Goal: Find specific page/section: Find specific page/section

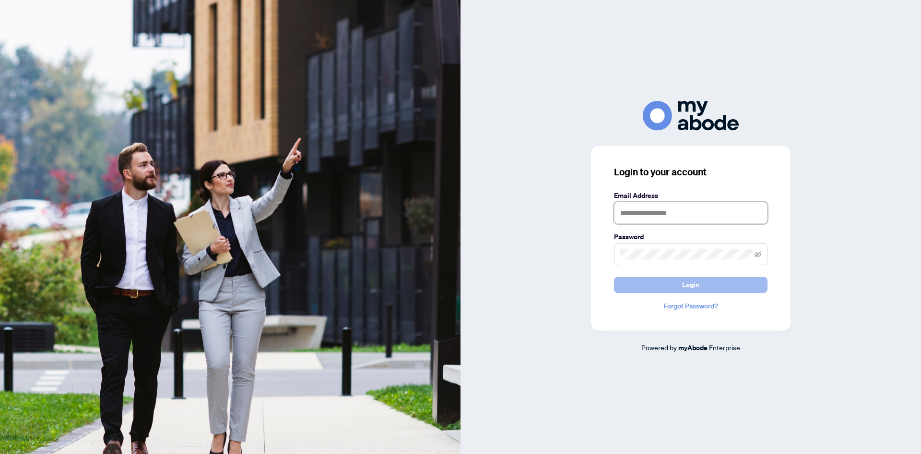
type input "**********"
click at [657, 287] on button "Login" at bounding box center [691, 284] width 154 height 16
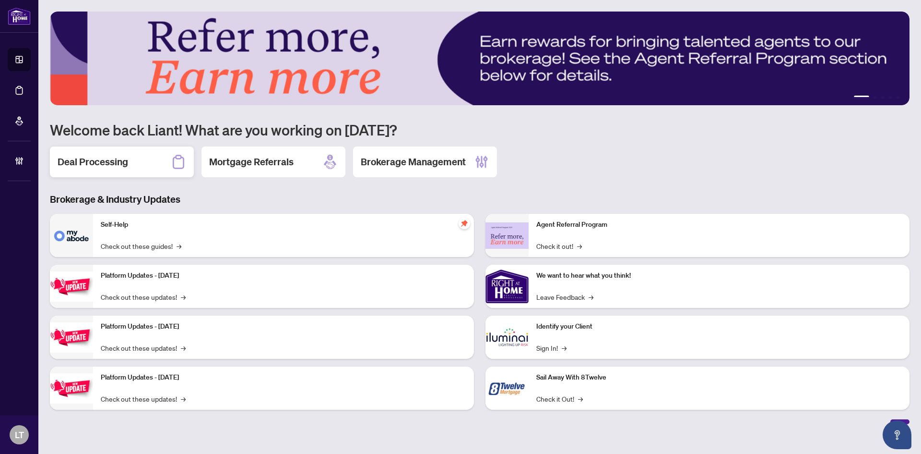
click at [116, 159] on h2 "Deal Processing" at bounding box center [93, 161] width 71 height 13
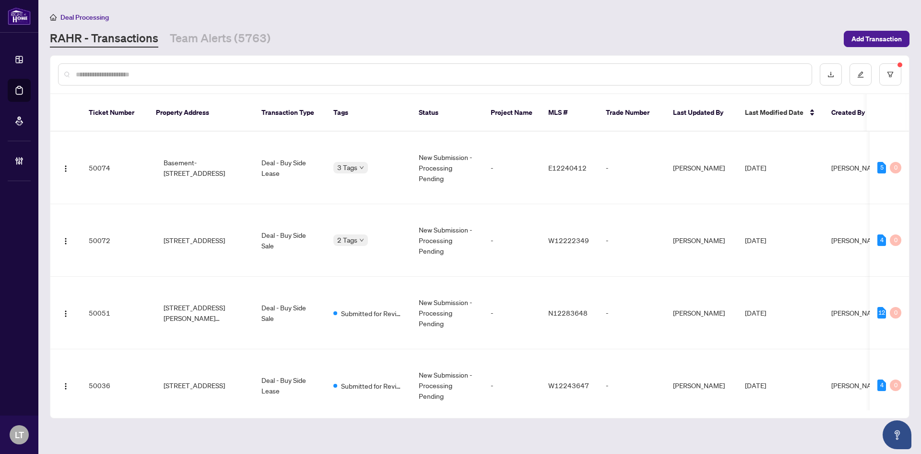
click at [112, 74] on input "text" at bounding box center [440, 74] width 729 height 11
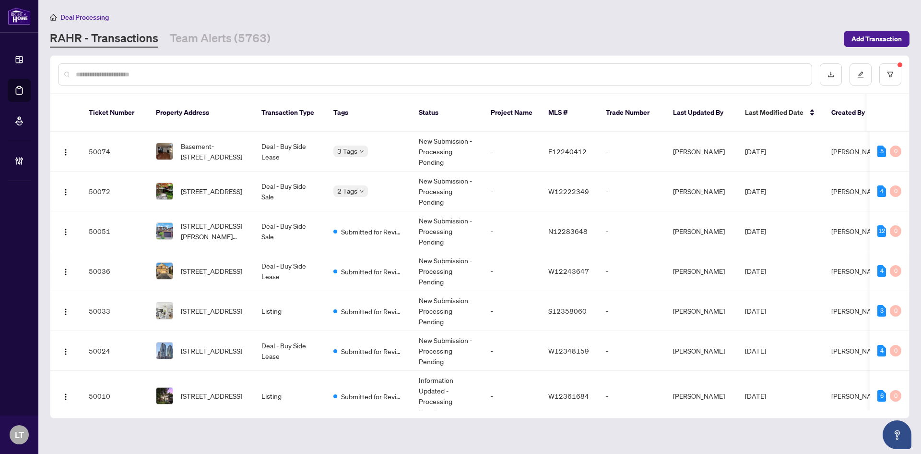
paste input "**********"
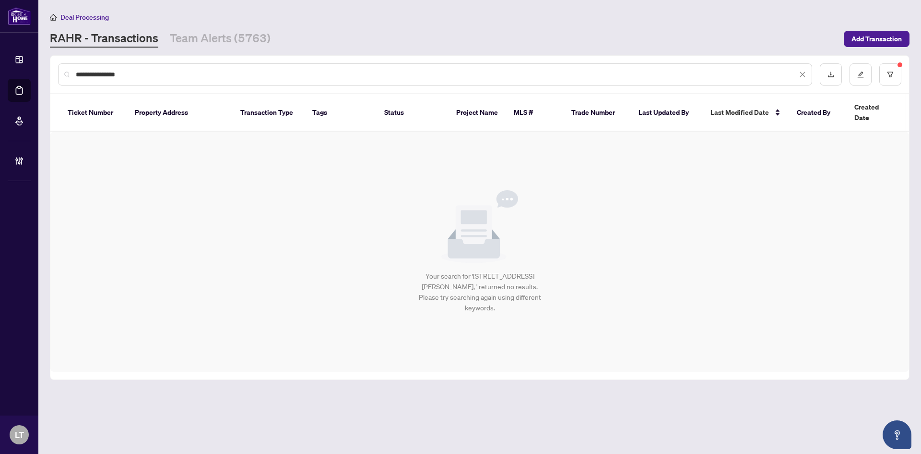
click at [138, 76] on input "**********" at bounding box center [437, 74] width 722 height 11
type input "**********"
click at [888, 70] on button "button" at bounding box center [891, 74] width 22 height 22
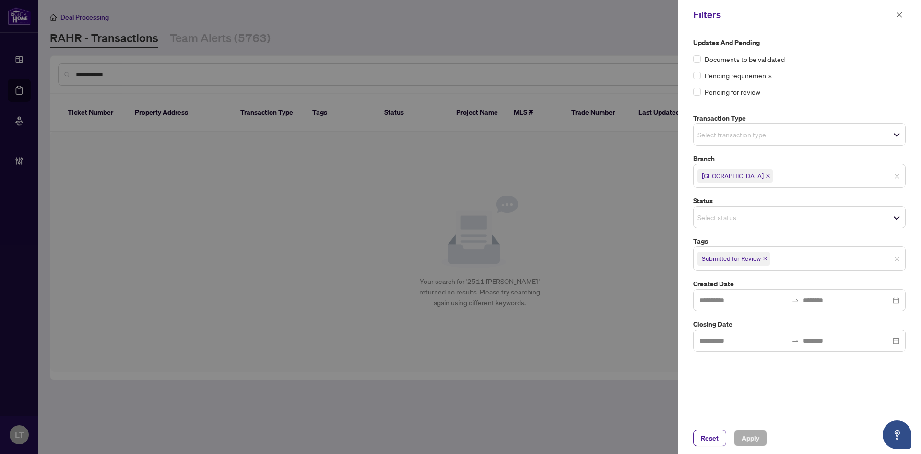
click at [766, 259] on icon "close" at bounding box center [765, 258] width 5 height 5
click at [752, 437] on span "Apply" at bounding box center [751, 437] width 18 height 15
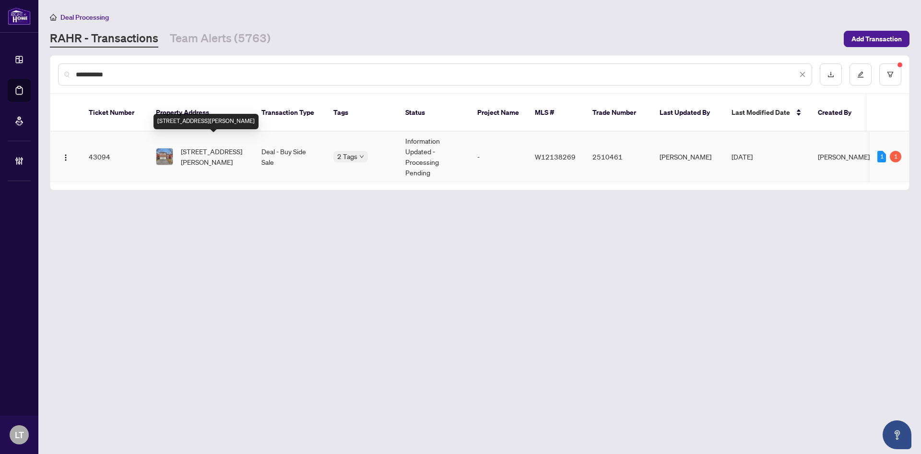
click at [209, 146] on span "[STREET_ADDRESS][PERSON_NAME]" at bounding box center [213, 156] width 65 height 21
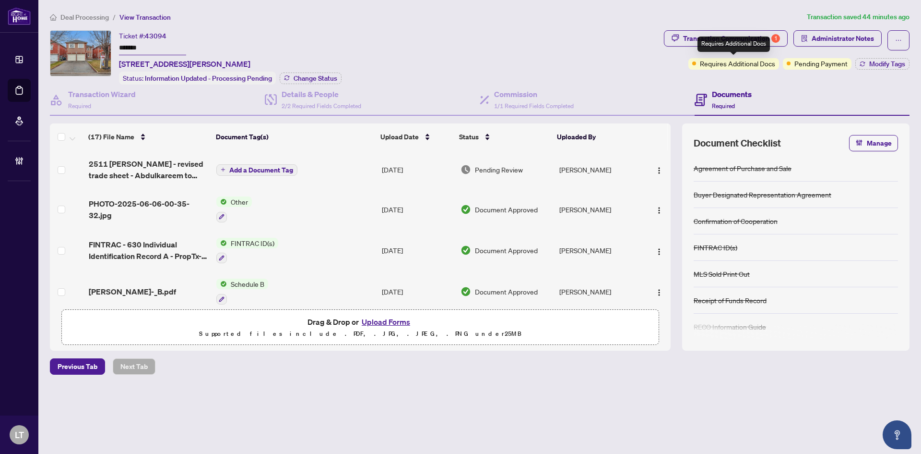
click at [734, 41] on div "Requires Additional Docs" at bounding box center [734, 43] width 72 height 15
click at [676, 34] on icon "button" at bounding box center [676, 38] width 8 height 8
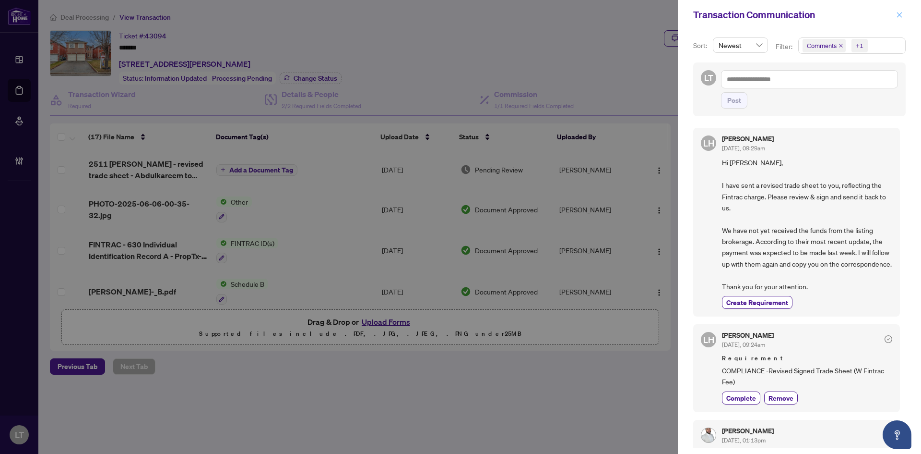
click at [905, 12] on button "button" at bounding box center [900, 15] width 12 height 12
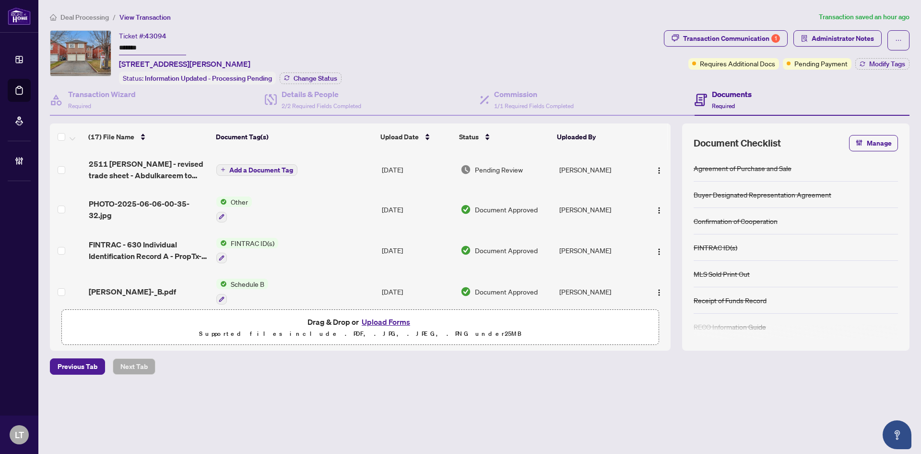
click at [77, 17] on span "Deal Processing" at bounding box center [84, 17] width 48 height 9
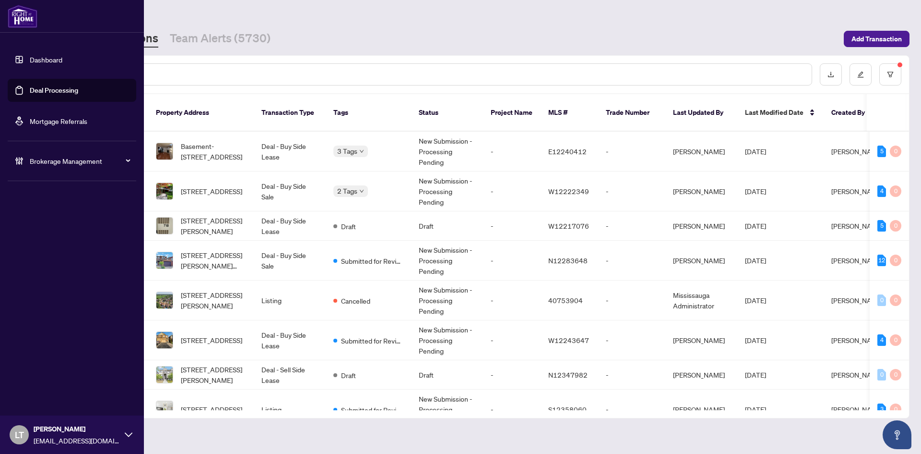
click at [61, 57] on link "Dashboard" at bounding box center [46, 59] width 33 height 9
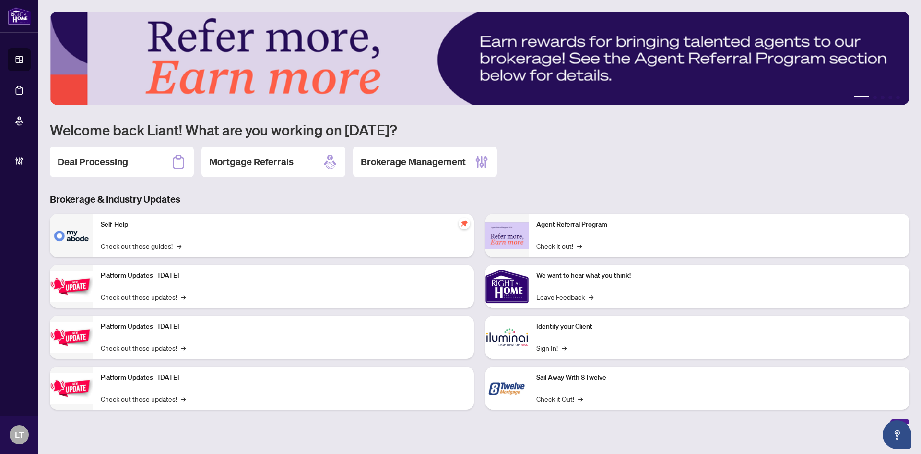
click at [441, 158] on h2 "Brokerage Management" at bounding box center [413, 161] width 105 height 13
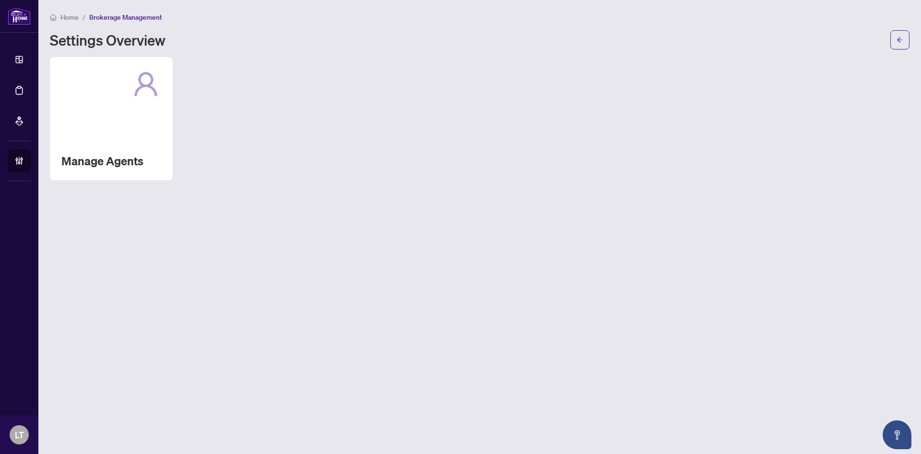
click at [148, 137] on div "Manage Agents" at bounding box center [111, 118] width 123 height 123
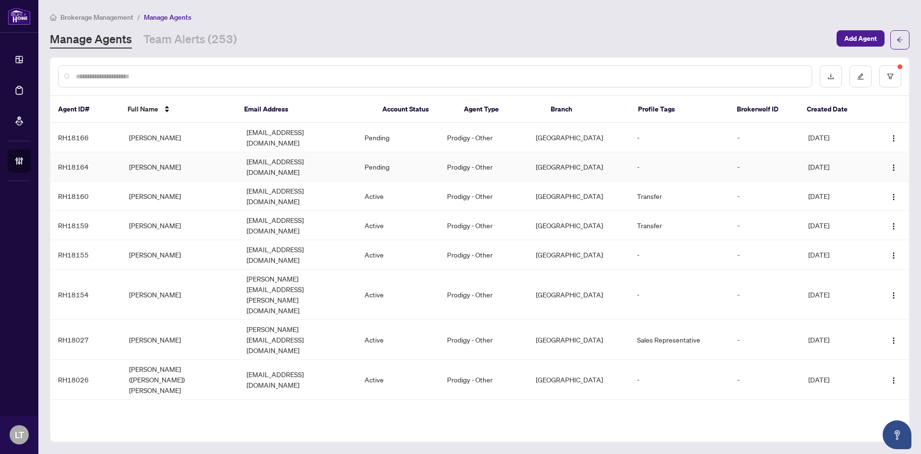
click at [159, 159] on td "[PERSON_NAME]" at bounding box center [180, 166] width 118 height 29
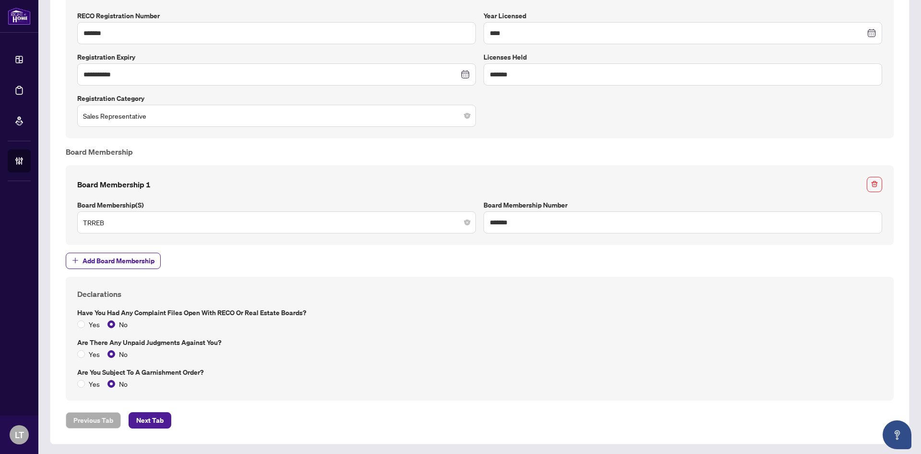
scroll to position [672, 0]
click at [145, 415] on span "Next Tab" at bounding box center [149, 418] width 27 height 15
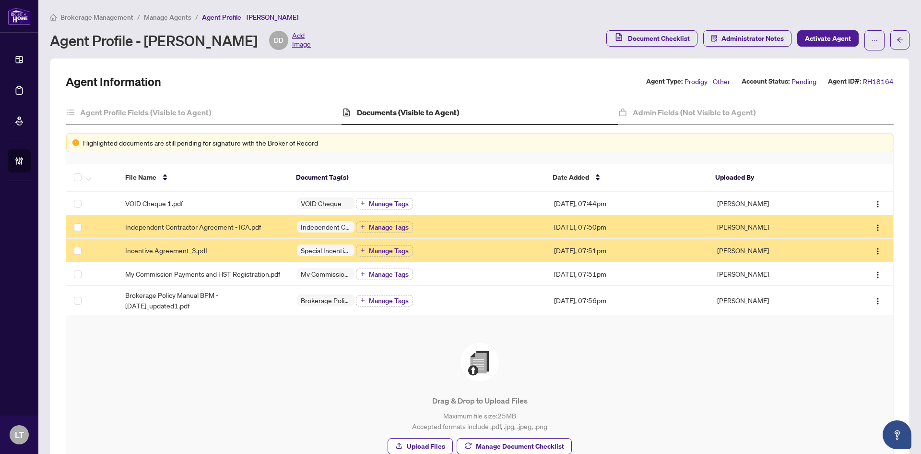
click at [172, 17] on span "Manage Agents" at bounding box center [168, 17] width 48 height 9
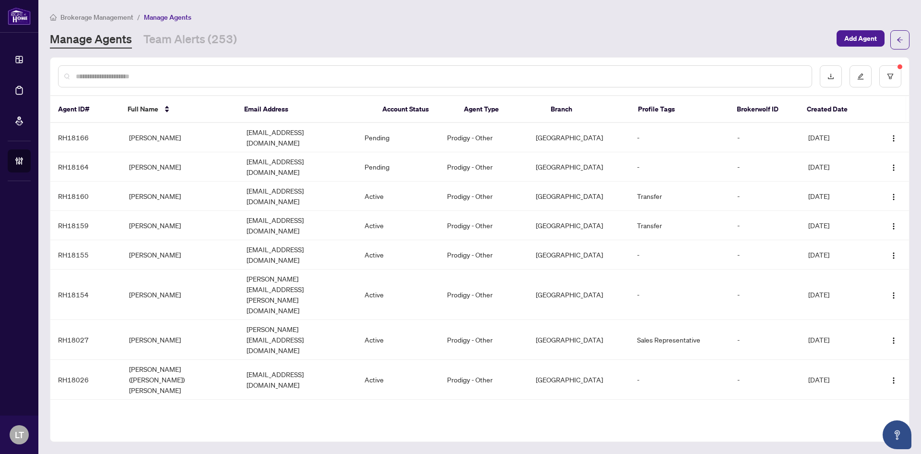
click at [86, 18] on span "Brokerage Management" at bounding box center [96, 17] width 73 height 9
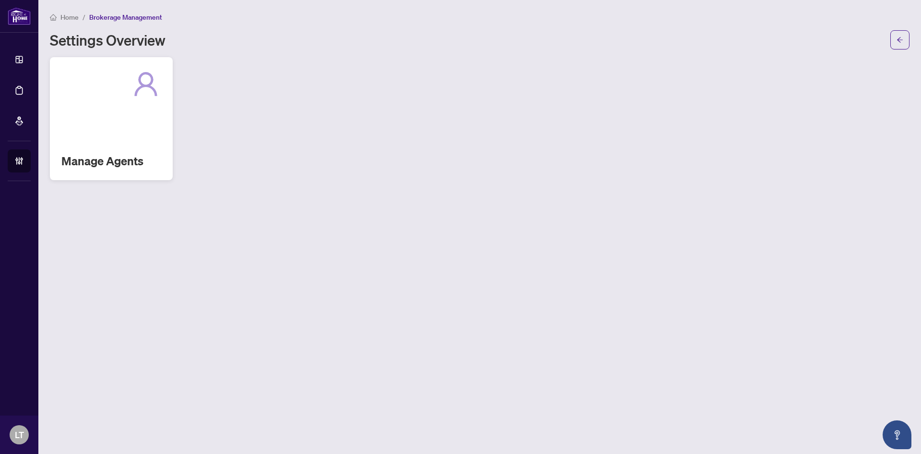
click at [76, 107] on div "Manage Agents" at bounding box center [111, 118] width 123 height 123
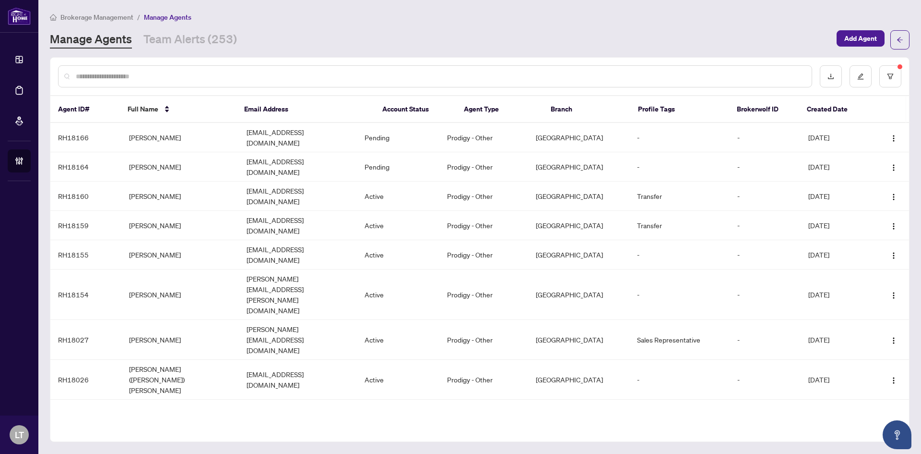
click at [95, 13] on span "Brokerage Management" at bounding box center [96, 17] width 73 height 9
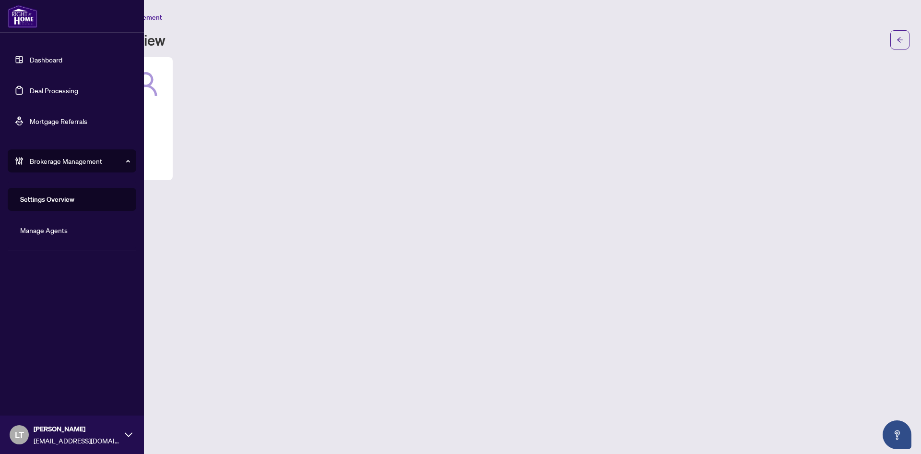
click at [49, 57] on link "Dashboard" at bounding box center [46, 59] width 33 height 9
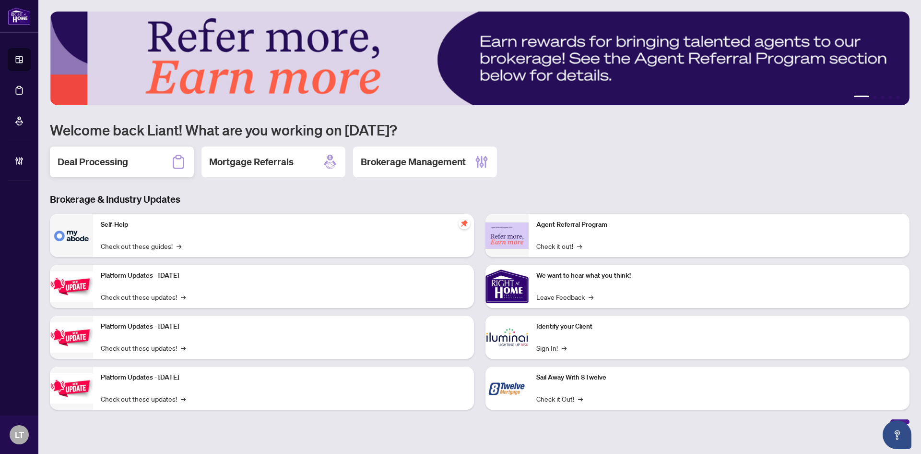
click at [109, 157] on h2 "Deal Processing" at bounding box center [93, 161] width 71 height 13
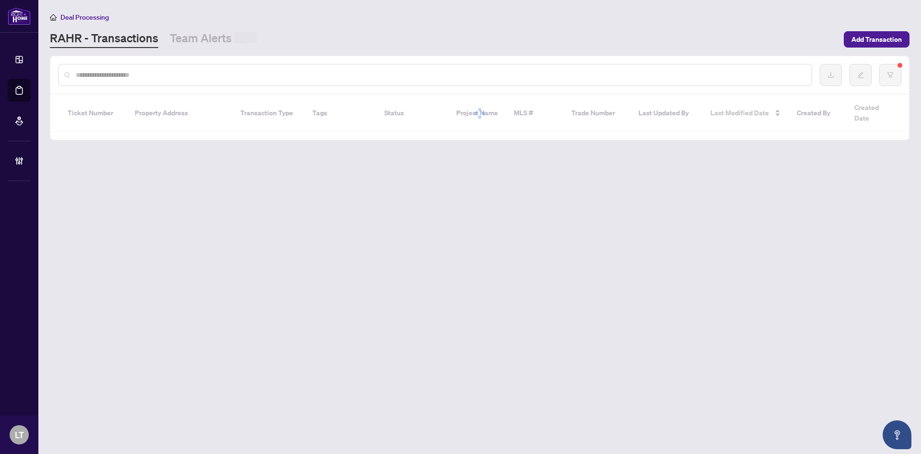
click at [101, 72] on input "text" at bounding box center [440, 75] width 729 height 11
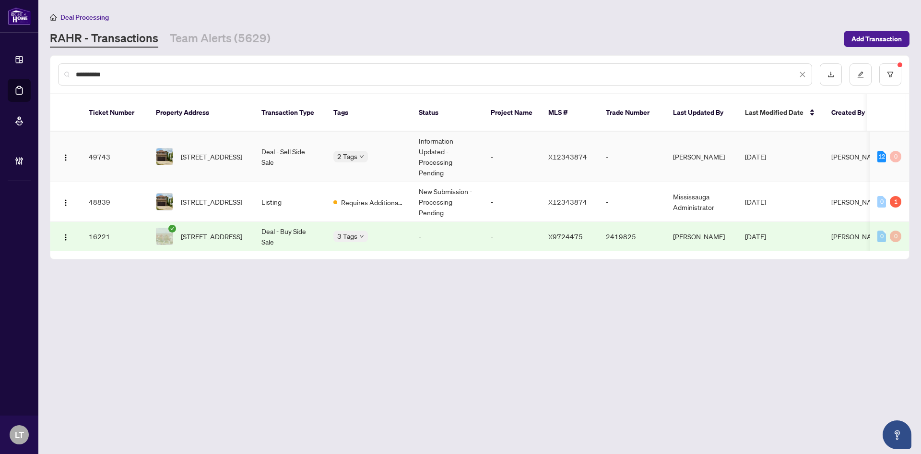
type input "**********"
click at [194, 153] on span "[STREET_ADDRESS]" at bounding box center [211, 156] width 61 height 11
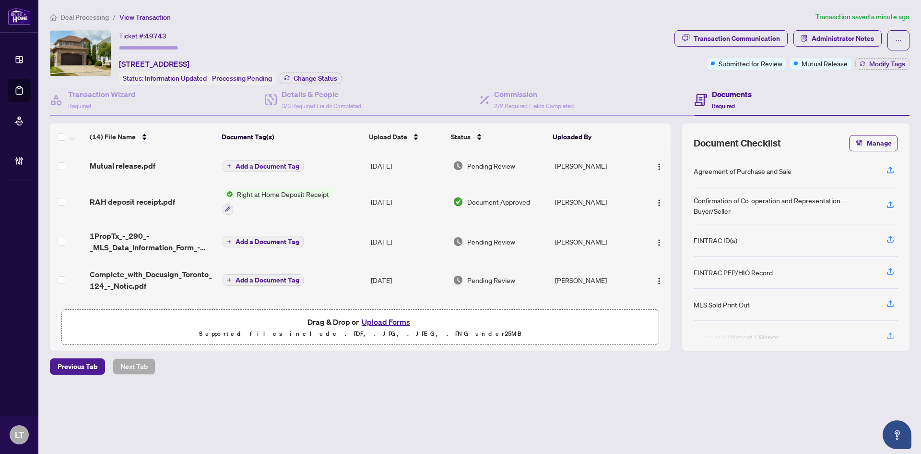
click at [58, 167] on td at bounding box center [68, 165] width 36 height 31
click at [111, 167] on span "Mutual release.pdf" at bounding box center [123, 166] width 66 height 12
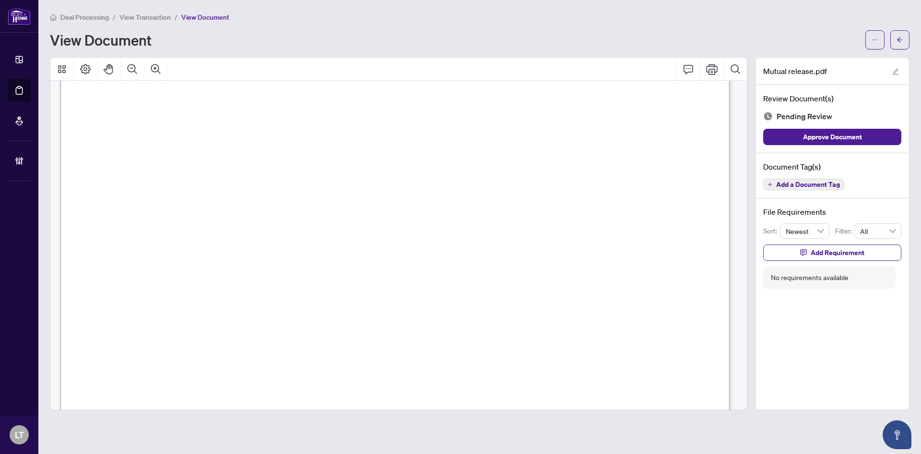
scroll to position [222, 0]
click at [898, 45] on span "button" at bounding box center [900, 39] width 7 height 15
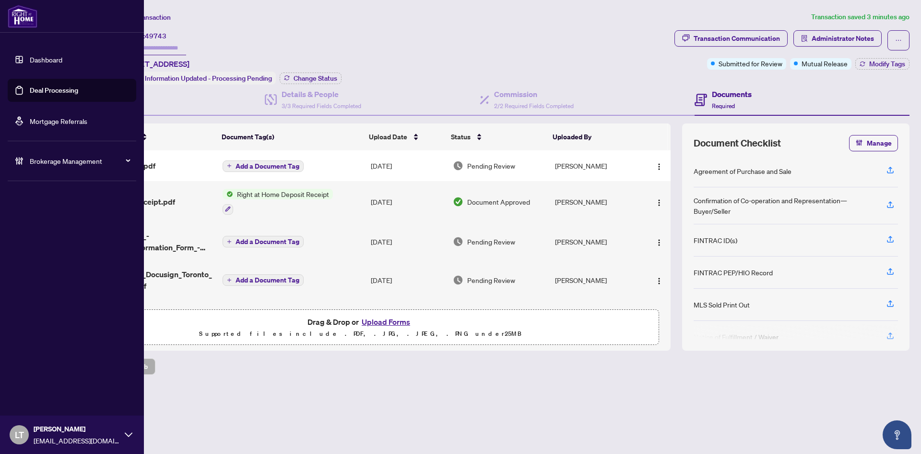
drag, startPoint x: 13, startPoint y: 65, endPoint x: 39, endPoint y: 50, distance: 30.1
click at [30, 64] on link "Dashboard" at bounding box center [46, 59] width 33 height 9
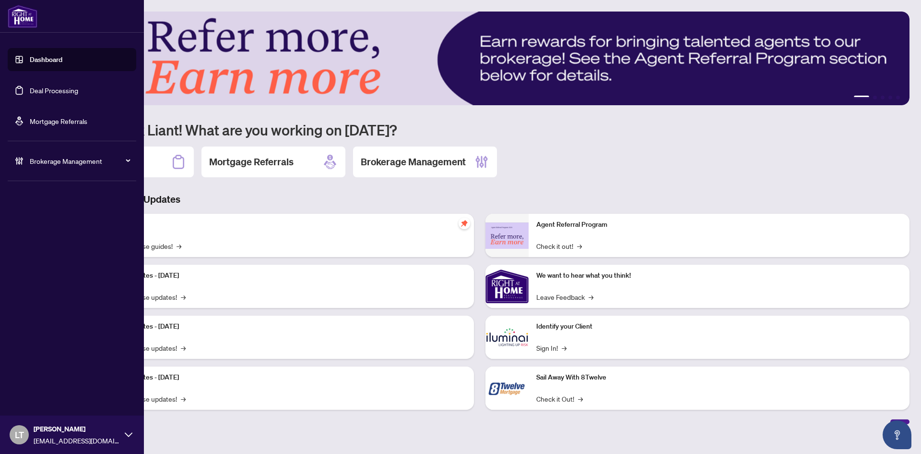
click at [41, 61] on link "Dashboard" at bounding box center [46, 59] width 33 height 9
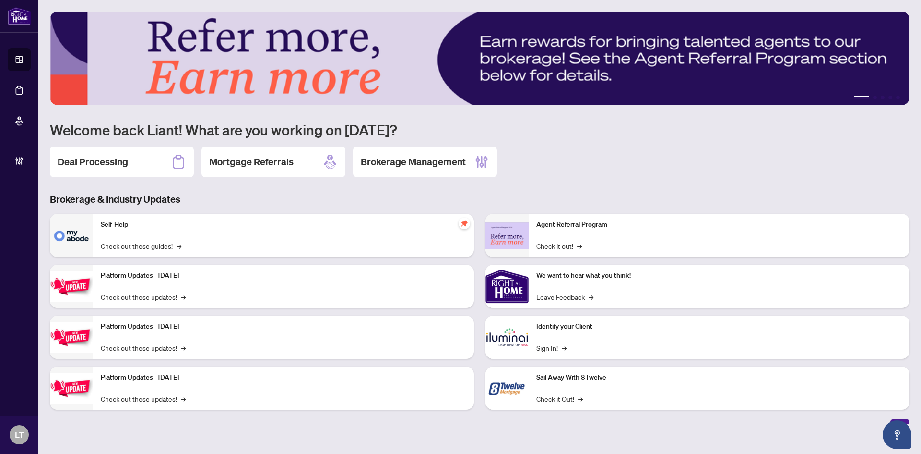
click at [123, 161] on h2 "Deal Processing" at bounding box center [93, 161] width 71 height 13
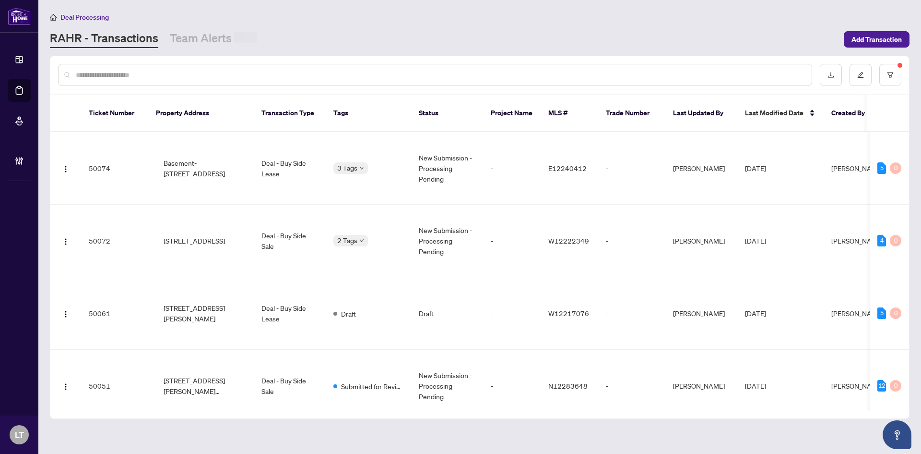
click at [108, 69] on div at bounding box center [435, 75] width 754 height 22
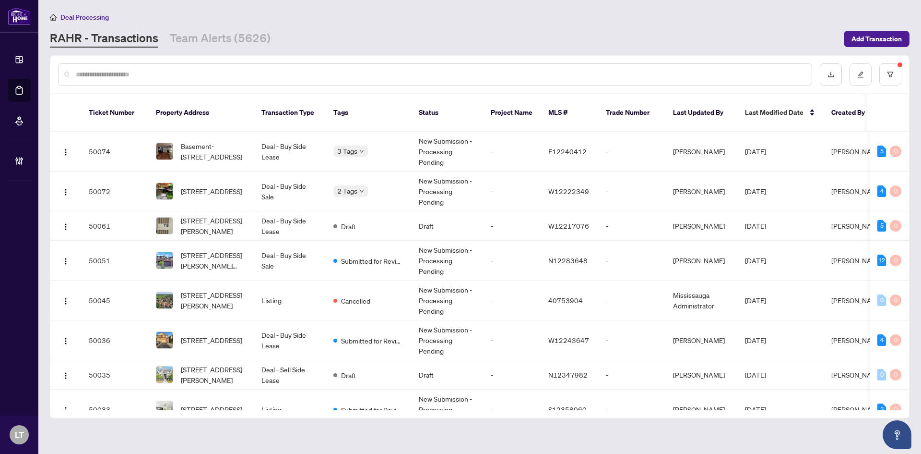
click at [106, 72] on input "text" at bounding box center [440, 74] width 729 height 11
paste input "**********"
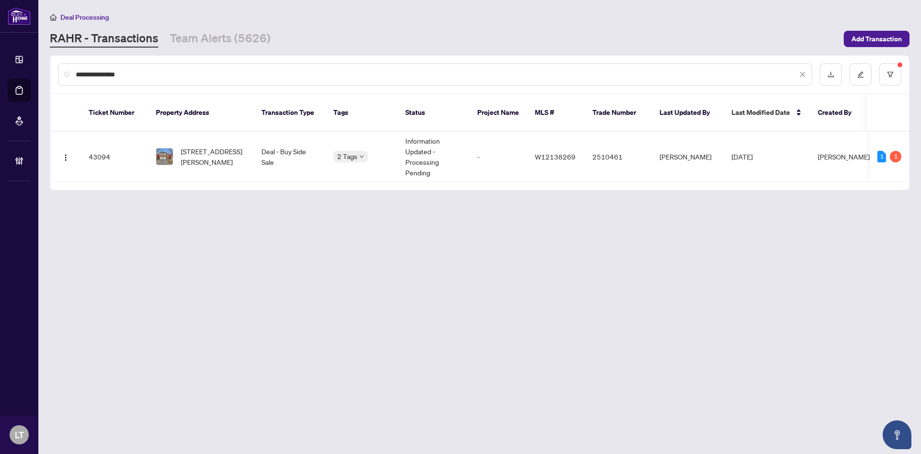
type input "**********"
